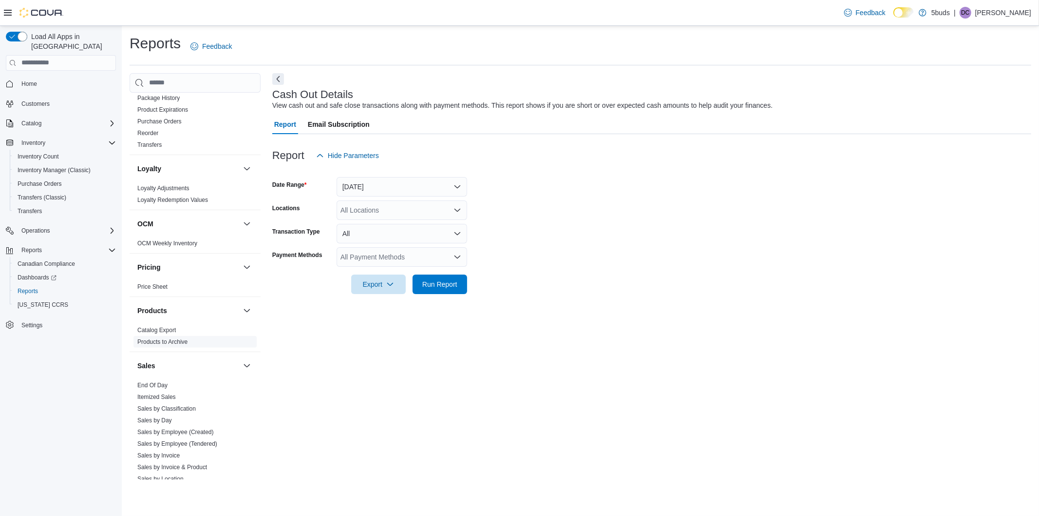
scroll to position [650, 0]
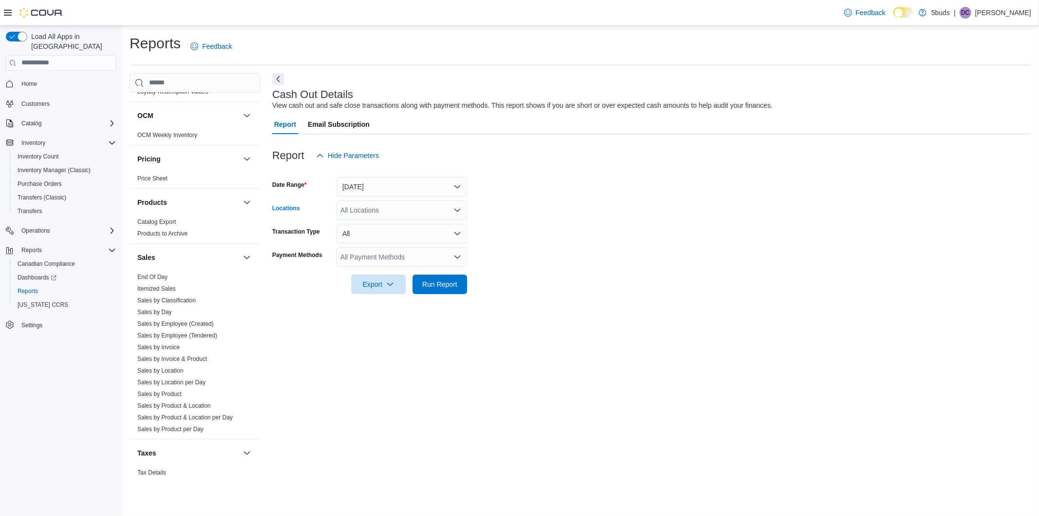
click at [433, 211] on div "All Locations" at bounding box center [402, 209] width 131 height 19
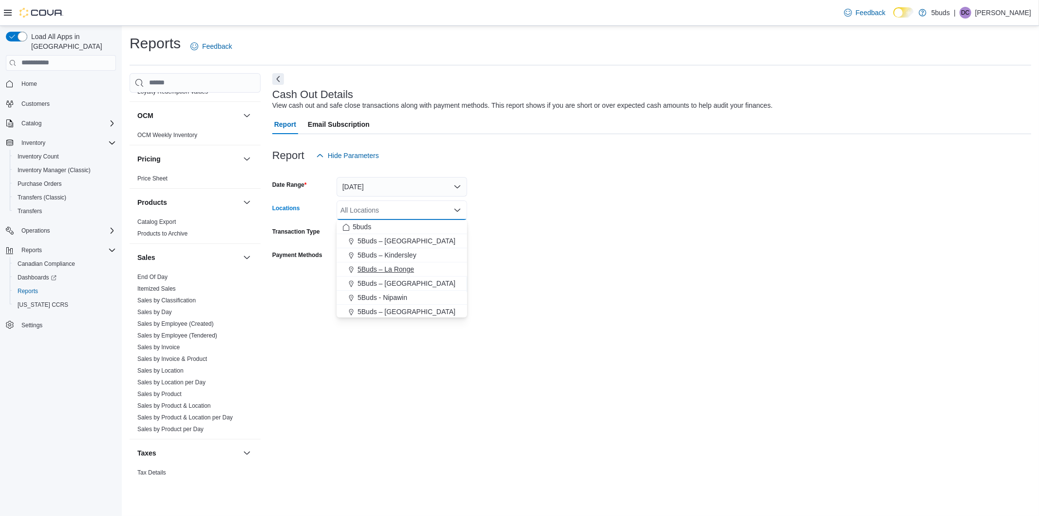
click at [402, 264] on span "5Buds – La Ronge" at bounding box center [386, 269] width 57 height 10
click at [565, 256] on form "Date Range Today Locations 5Buds – La Ronge Combo box. Selected. 5Buds – La Ron…" at bounding box center [651, 229] width 759 height 129
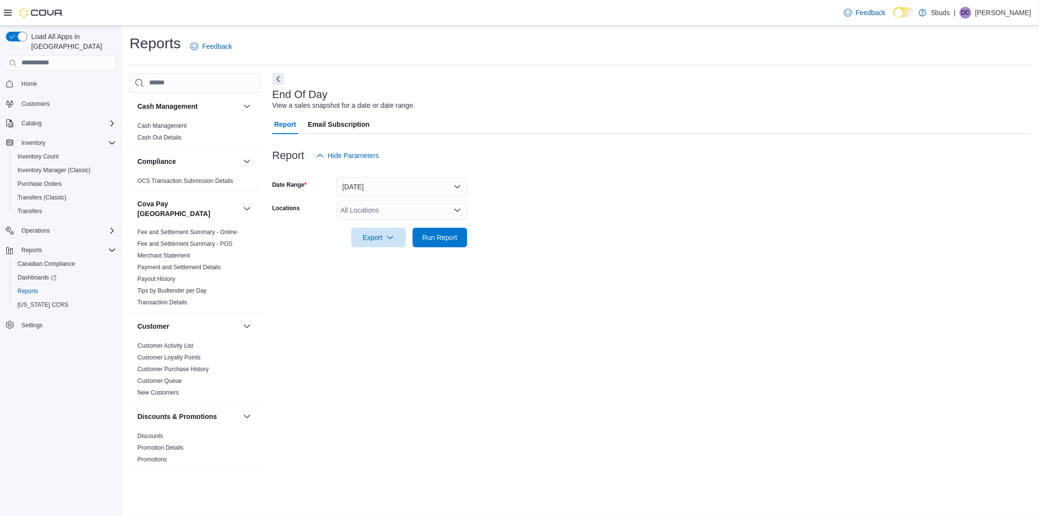
click at [386, 213] on div "All Locations" at bounding box center [402, 209] width 131 height 19
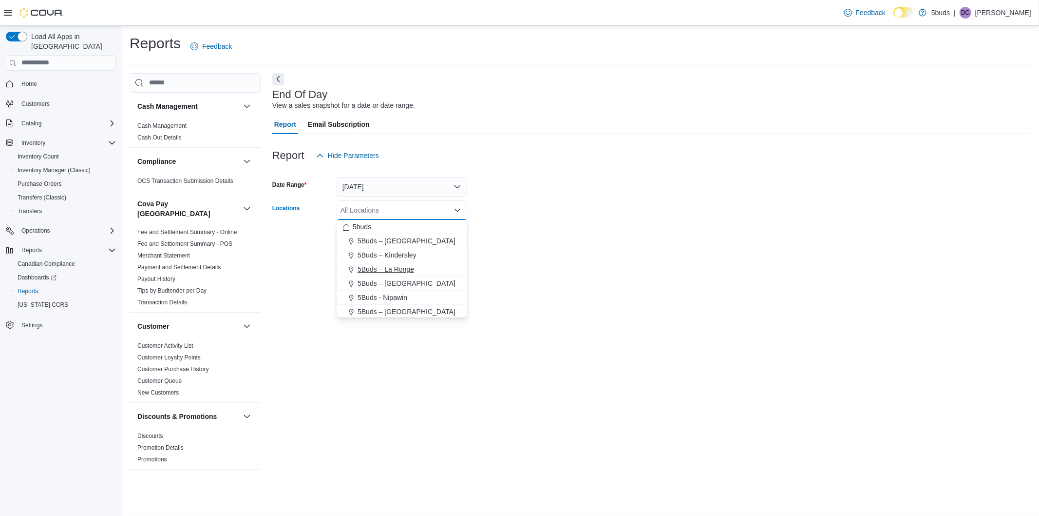
click at [403, 268] on span "5Buds – La Ronge" at bounding box center [386, 269] width 57 height 10
drag, startPoint x: 566, startPoint y: 218, endPoint x: 459, endPoint y: 152, distance: 125.2
click at [565, 217] on form "Date Range [DATE] Locations 5Buds – [GEOGRAPHIC_DATA] Combo box. Selected. 5Bud…" at bounding box center [651, 206] width 759 height 82
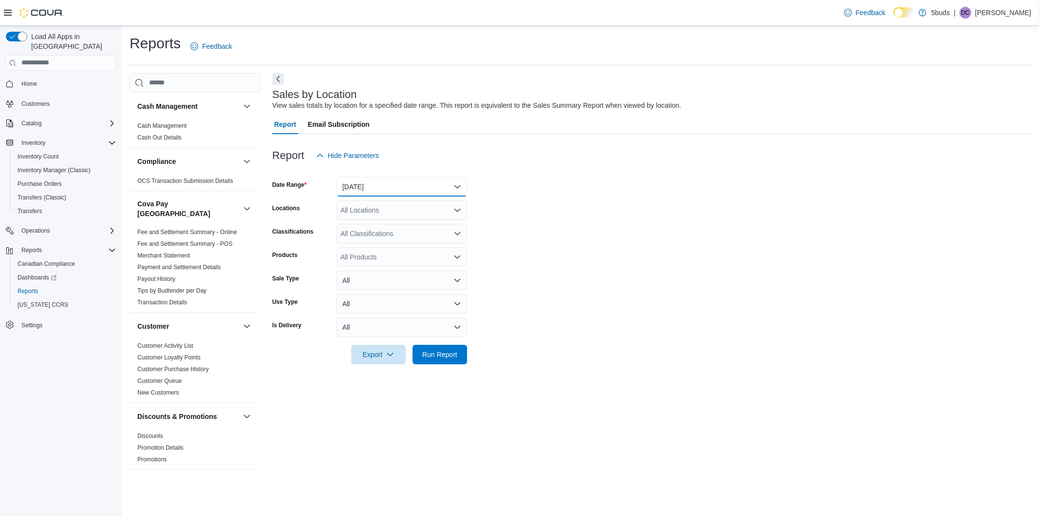
click at [431, 184] on button "Yesterday" at bounding box center [402, 186] width 131 height 19
click at [406, 200] on span "Custom Date" at bounding box center [407, 206] width 111 height 12
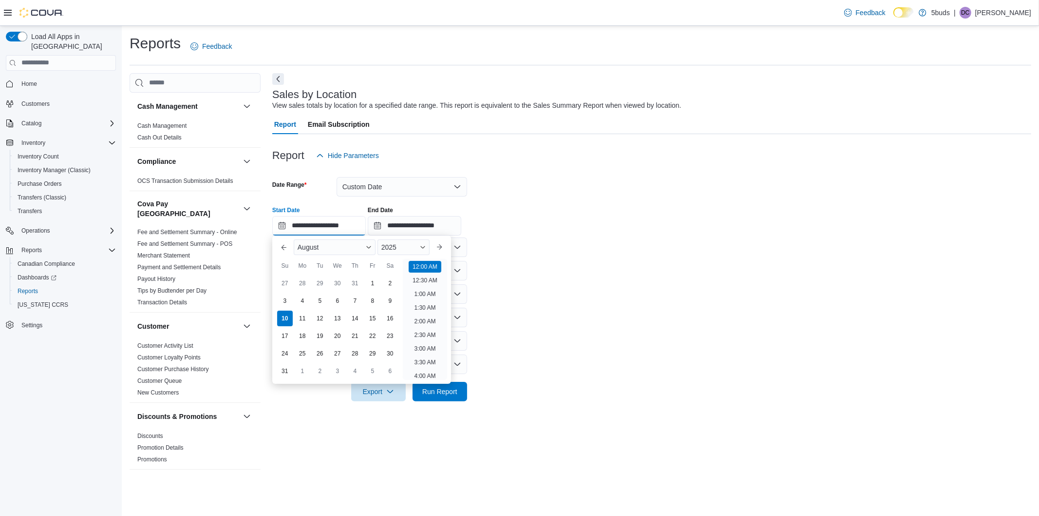
click at [344, 226] on input "**********" at bounding box center [319, 225] width 94 height 19
click at [369, 278] on div "1" at bounding box center [372, 282] width 17 height 17
type input "**********"
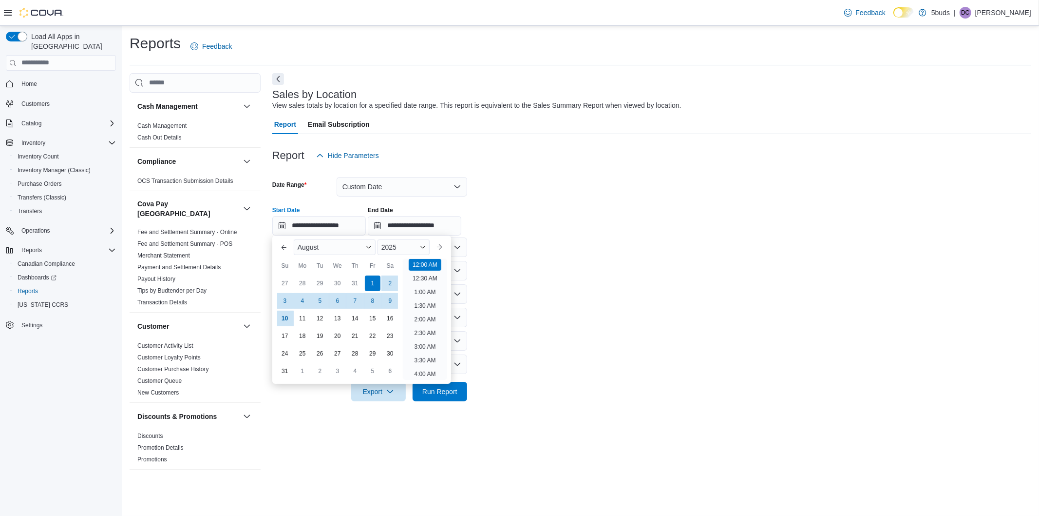
click at [534, 273] on form "**********" at bounding box center [651, 283] width 759 height 236
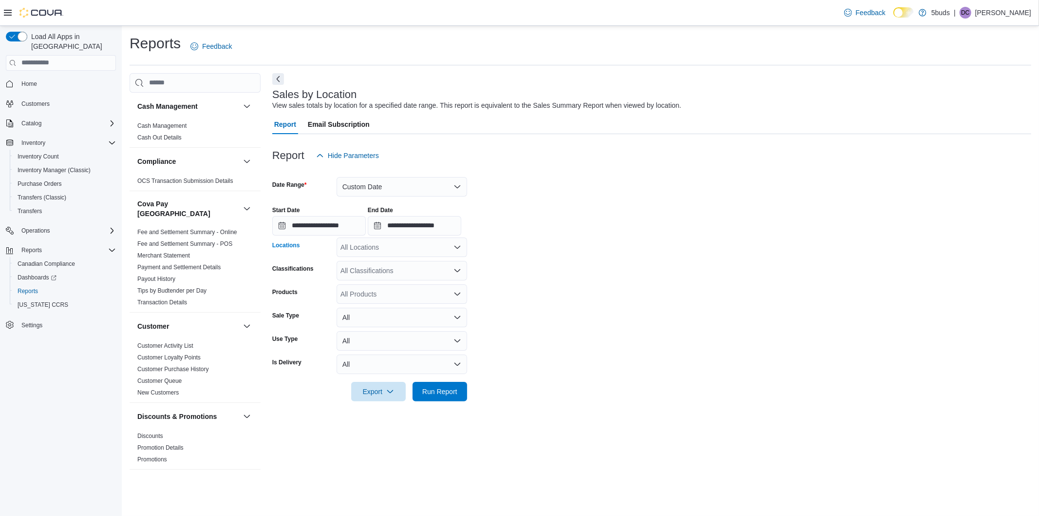
click at [405, 249] on div "All Locations" at bounding box center [402, 246] width 131 height 19
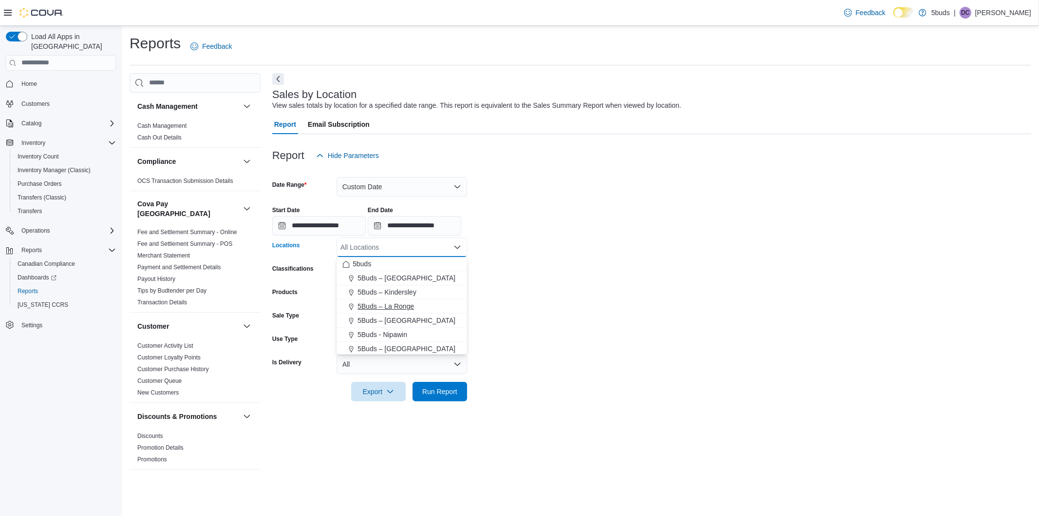
click at [406, 307] on span "5Buds – La Ronge" at bounding box center [386, 306] width 57 height 10
click at [554, 271] on form "**********" at bounding box center [651, 283] width 759 height 236
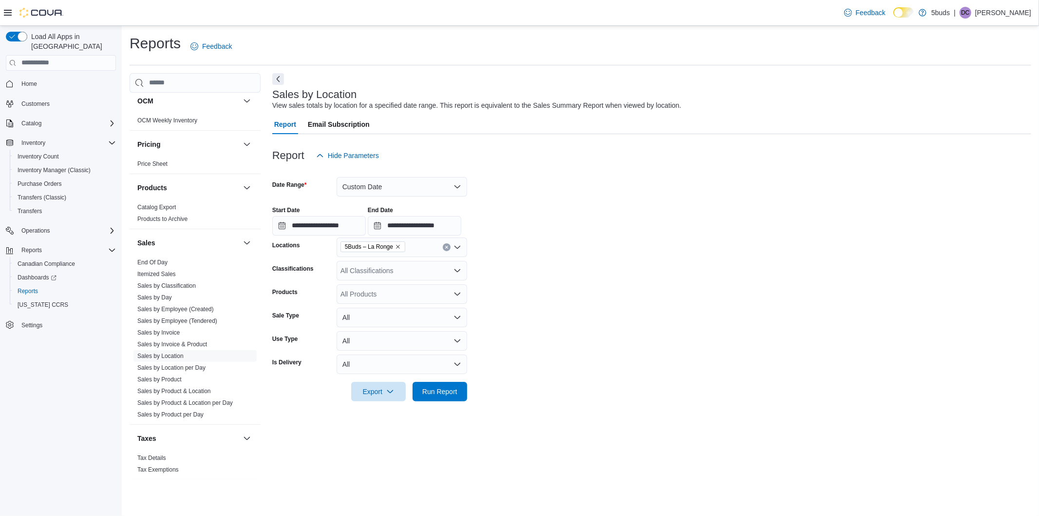
scroll to position [666, 0]
click at [601, 187] on form "**********" at bounding box center [651, 283] width 759 height 236
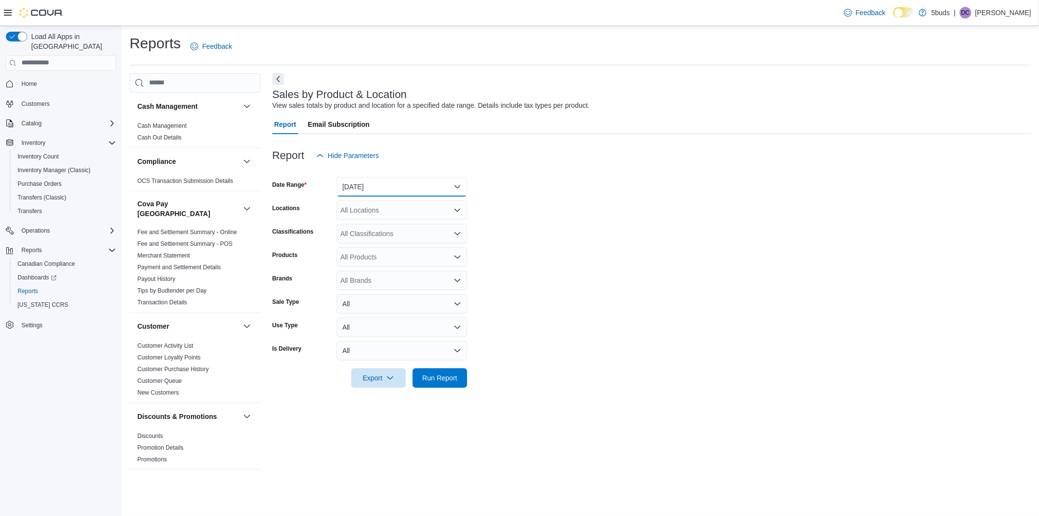
click at [448, 182] on button "Yesterday" at bounding box center [402, 186] width 131 height 19
click at [437, 226] on span "[DATE]" at bounding box center [407, 226] width 111 height 12
drag, startPoint x: 560, startPoint y: 229, endPoint x: 449, endPoint y: 214, distance: 112.1
click at [557, 229] on form "Date Range Today Locations All Locations Classifications All Classifications Pr…" at bounding box center [651, 276] width 759 height 222
click at [438, 220] on form "Date Range Today Locations All Locations Classifications All Classifications Pr…" at bounding box center [651, 276] width 759 height 222
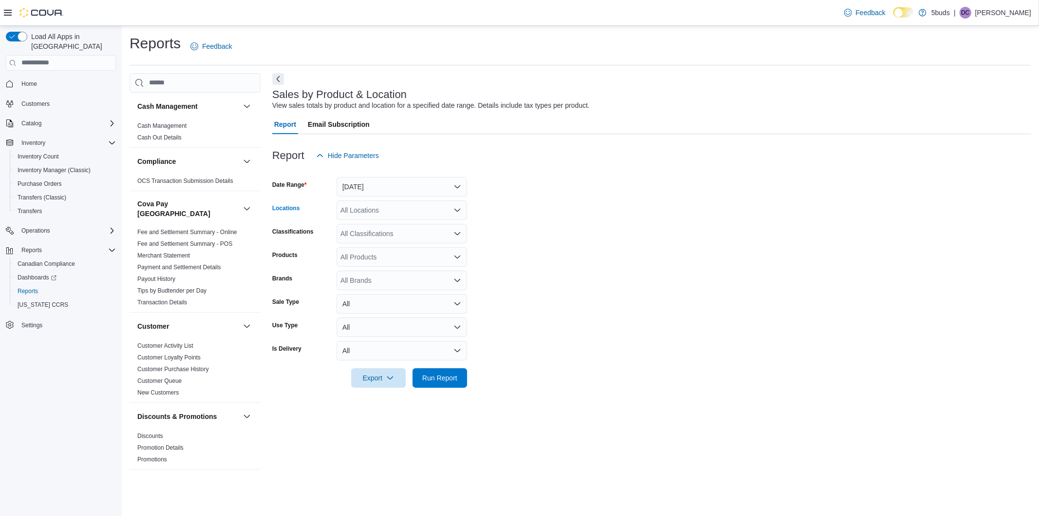
click at [444, 213] on div "All Locations" at bounding box center [402, 209] width 131 height 19
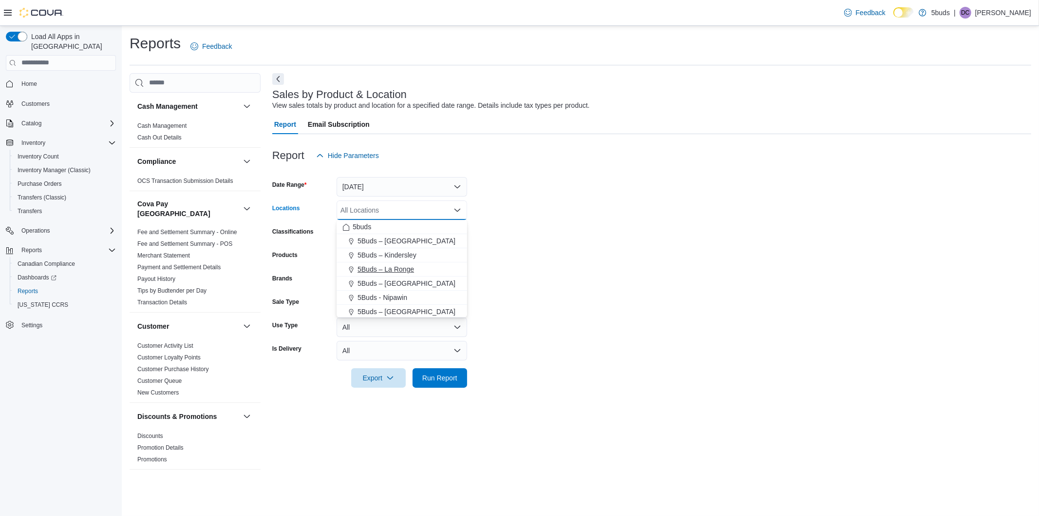
click at [435, 265] on div "5Buds – La Ronge" at bounding box center [402, 269] width 119 height 10
click at [530, 257] on form "Date Range Today Locations 5Buds – La Ronge Combo box. Selected. 5Buds – La Ron…" at bounding box center [651, 276] width 759 height 222
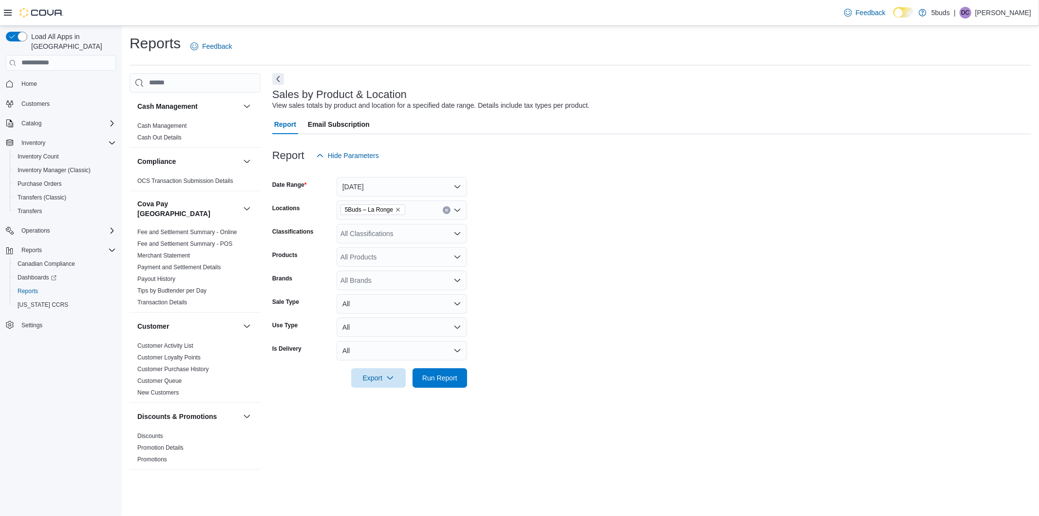
click at [457, 234] on icon "Open list of options" at bounding box center [458, 234] width 8 height 8
click at [432, 260] on div "CANNABIS" at bounding box center [402, 264] width 119 height 10
click at [569, 251] on form "Date Range Today Locations 5Buds – La Ronge Classifications CANNABIS Combo box.…" at bounding box center [651, 276] width 759 height 222
